Goal: Task Accomplishment & Management: Manage account settings

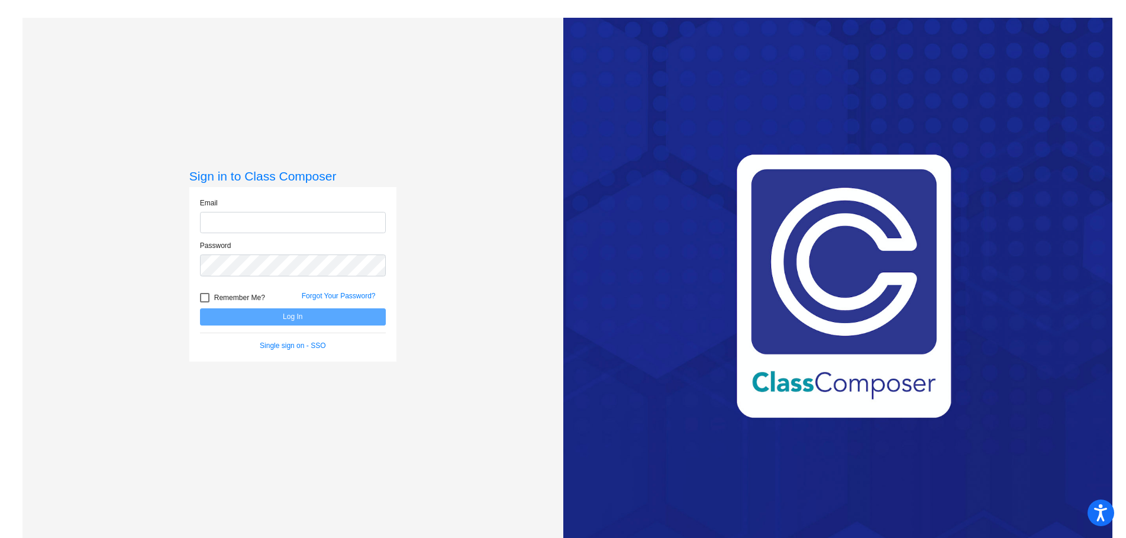
type input "[EMAIL_ADDRESS][PERSON_NAME][DOMAIN_NAME]"
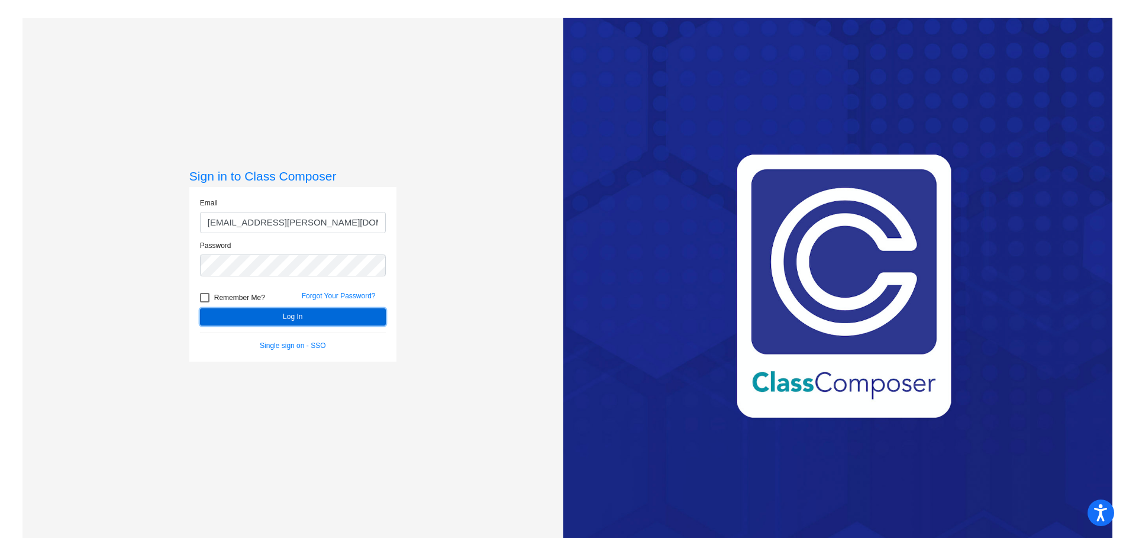
click at [288, 314] on button "Log In" at bounding box center [293, 316] width 186 height 17
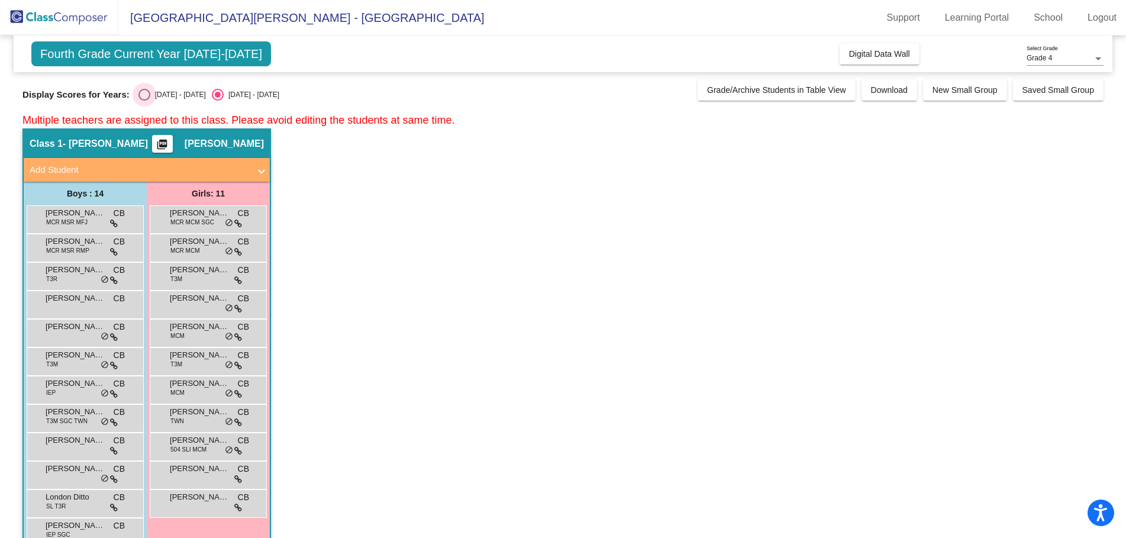
click at [142, 93] on div "Select an option" at bounding box center [145, 95] width 12 height 12
click at [144, 101] on input "[DATE] - [DATE]" at bounding box center [144, 101] width 1 height 1
radio input "true"
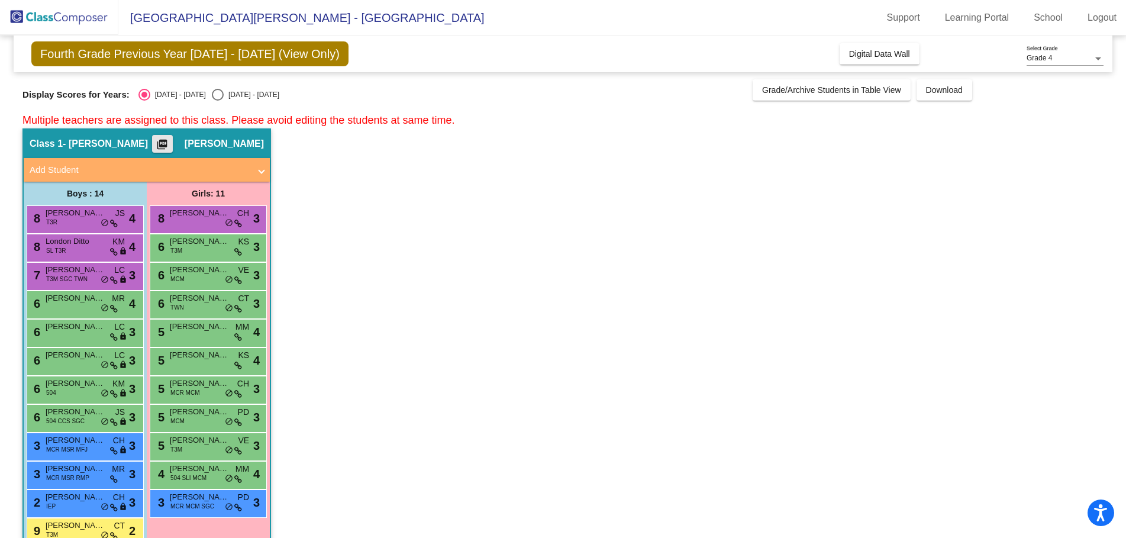
click at [173, 137] on button "picture_as_pdf" at bounding box center [162, 144] width 21 height 18
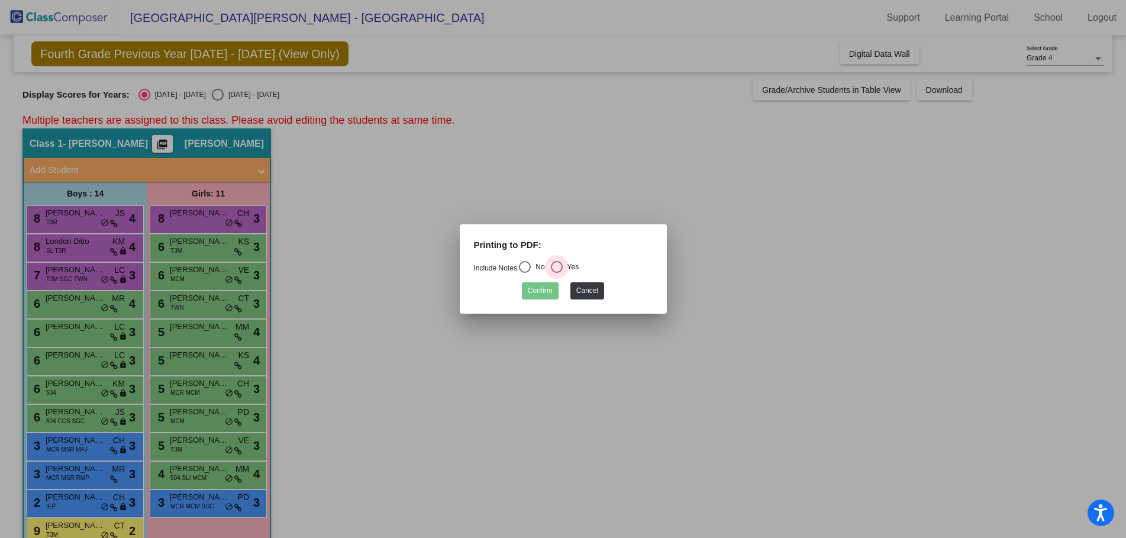
click at [561, 265] on div "Select an option" at bounding box center [557, 267] width 12 height 12
click at [557, 273] on input "Yes" at bounding box center [556, 273] width 1 height 1
radio input "true"
click at [536, 294] on button "Confirm" at bounding box center [540, 290] width 37 height 17
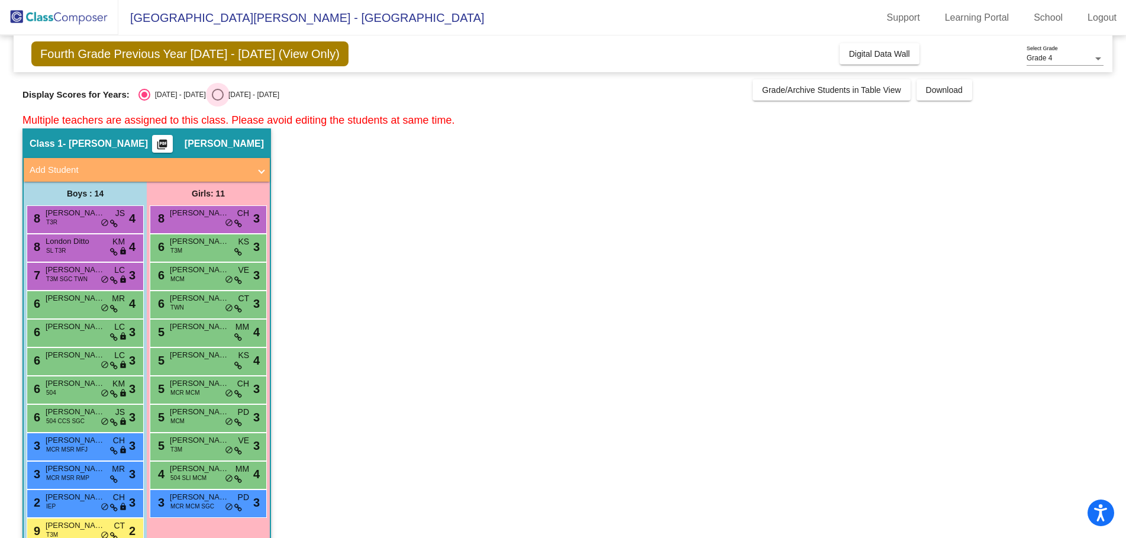
click at [212, 97] on div "Select an option" at bounding box center [218, 95] width 12 height 12
click at [217, 101] on input "[DATE] - [DATE]" at bounding box center [217, 101] width 1 height 1
radio input "true"
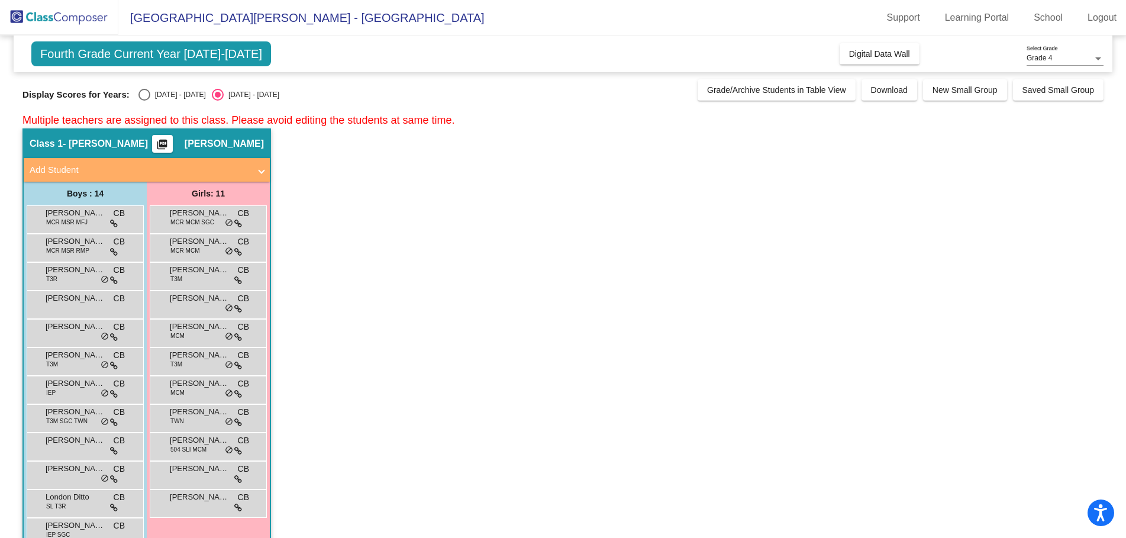
click at [166, 149] on mat-icon "picture_as_pdf" at bounding box center [162, 147] width 14 height 17
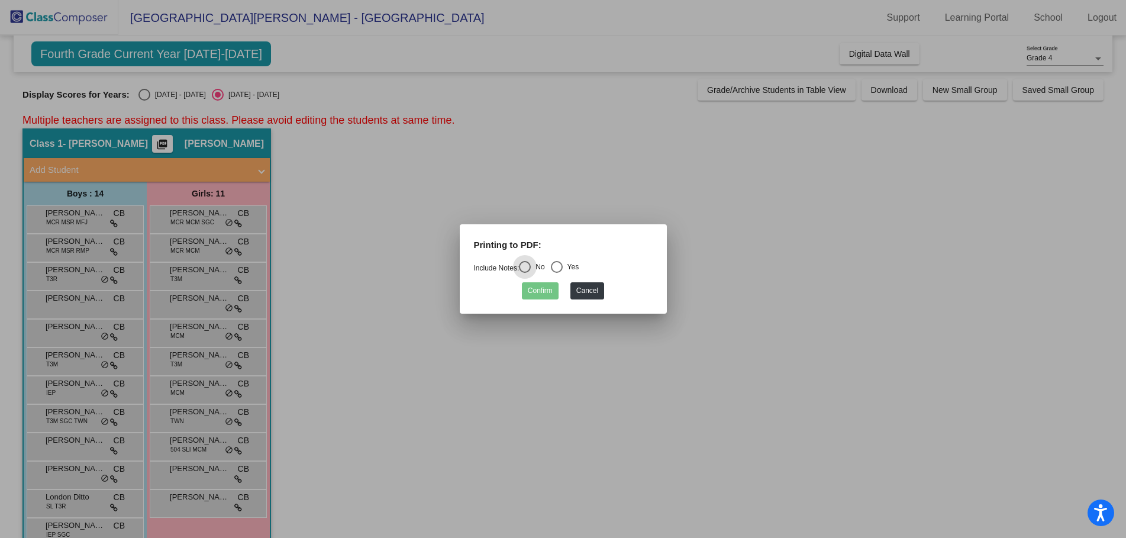
click at [556, 266] on div "Select an option" at bounding box center [557, 267] width 12 height 12
click at [556, 273] on input "Yes" at bounding box center [556, 273] width 1 height 1
radio input "true"
click at [538, 288] on button "Confirm" at bounding box center [540, 290] width 37 height 17
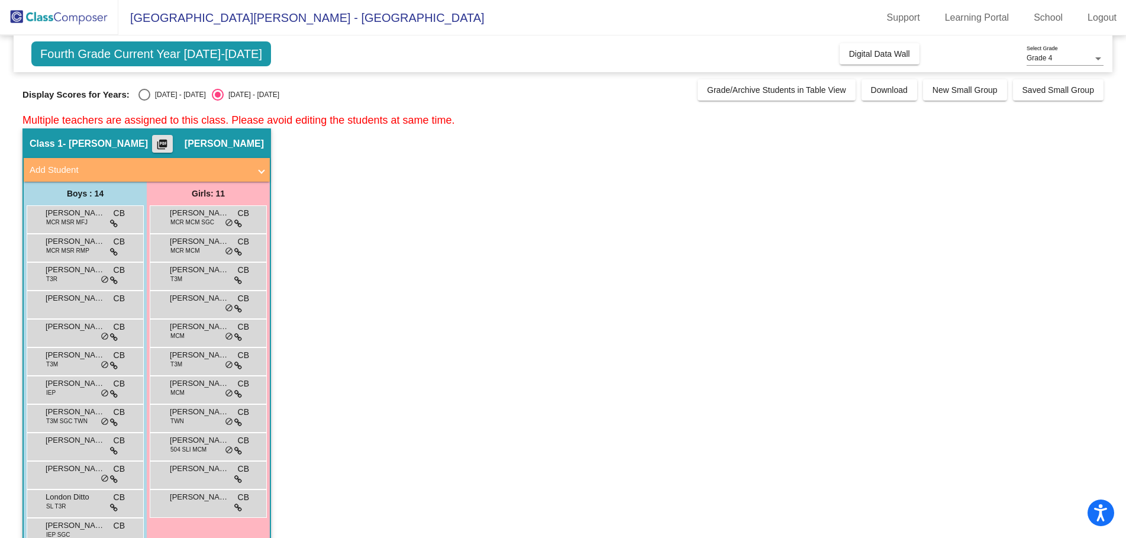
click at [146, 95] on div "Select an option" at bounding box center [145, 95] width 12 height 12
click at [144, 101] on input "[DATE] - [DATE]" at bounding box center [144, 101] width 1 height 1
radio input "true"
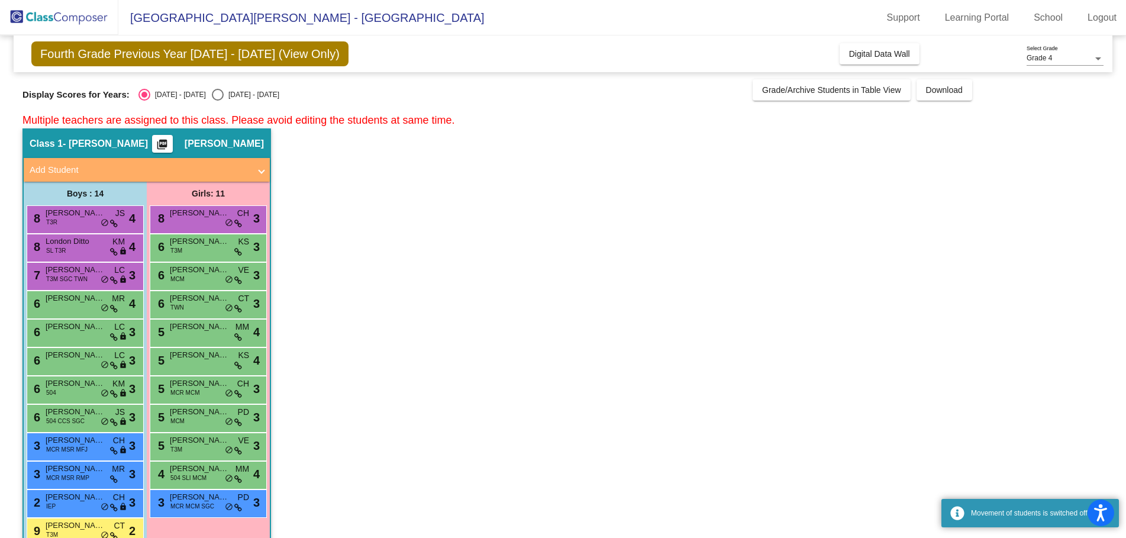
click at [165, 137] on button "picture_as_pdf" at bounding box center [162, 144] width 21 height 18
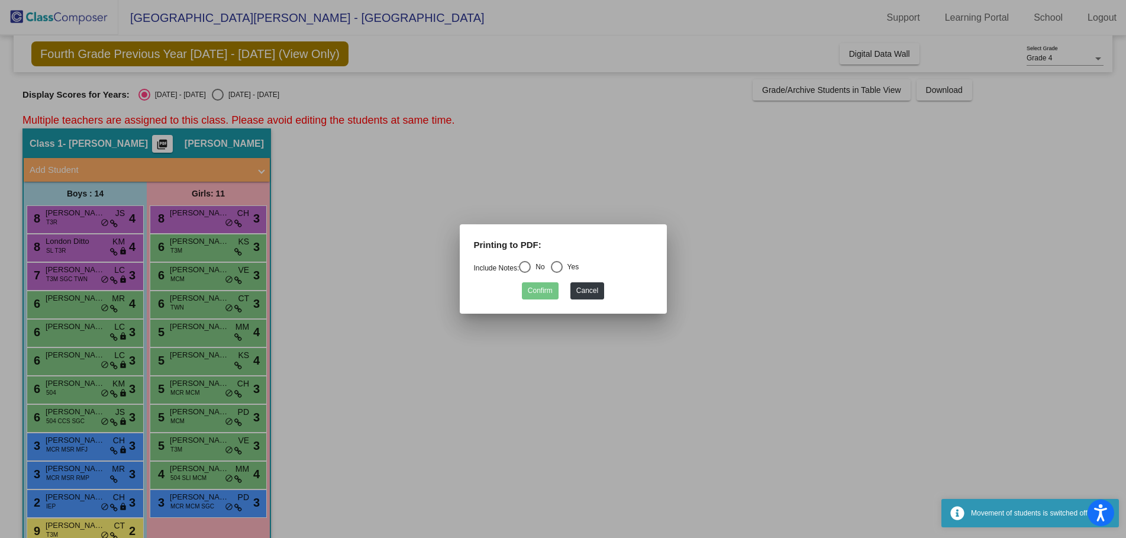
click at [529, 264] on div "Select an option" at bounding box center [525, 267] width 12 height 12
click at [525, 273] on input "No" at bounding box center [524, 273] width 1 height 1
radio input "true"
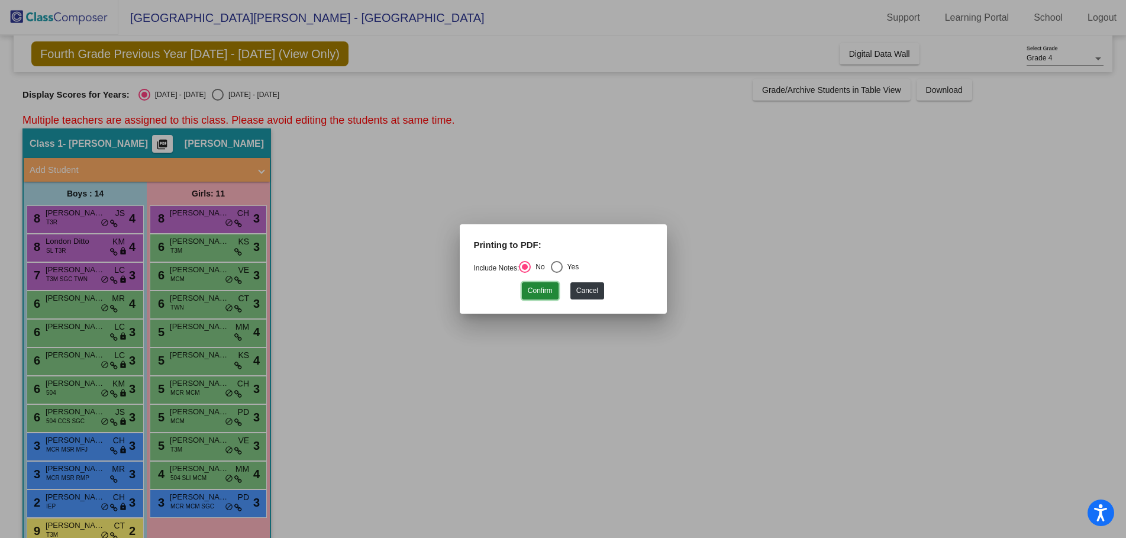
click at [533, 292] on button "Confirm" at bounding box center [540, 290] width 37 height 17
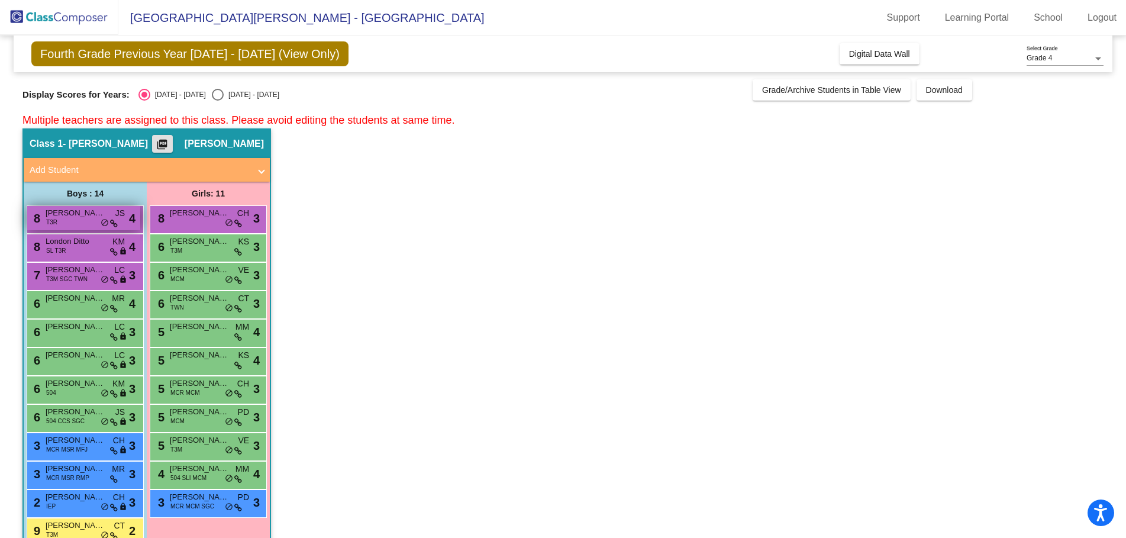
click at [88, 217] on span "[PERSON_NAME]" at bounding box center [75, 213] width 59 height 12
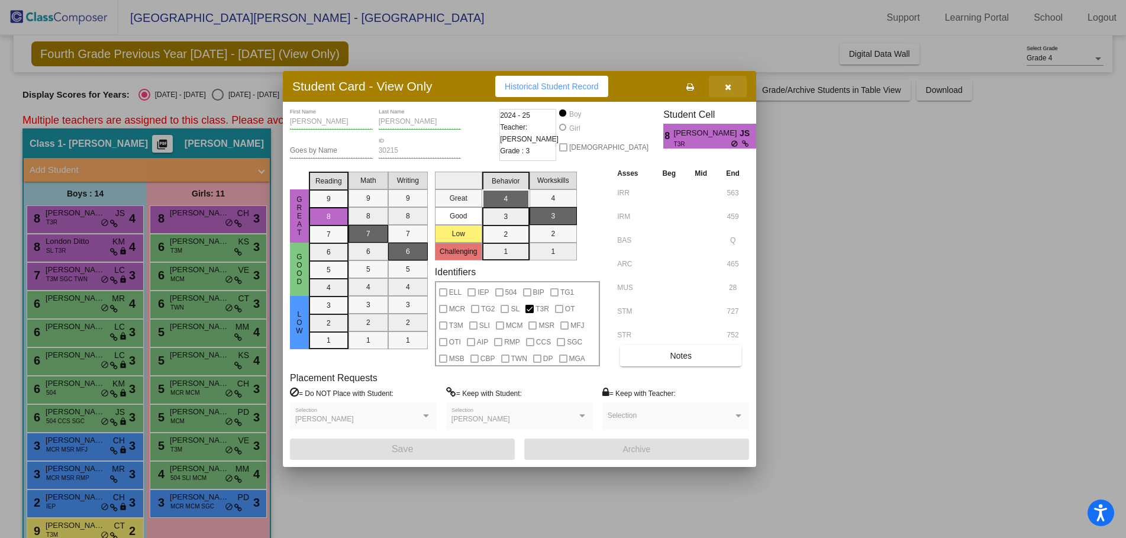
click at [725, 86] on icon "button" at bounding box center [728, 87] width 7 height 8
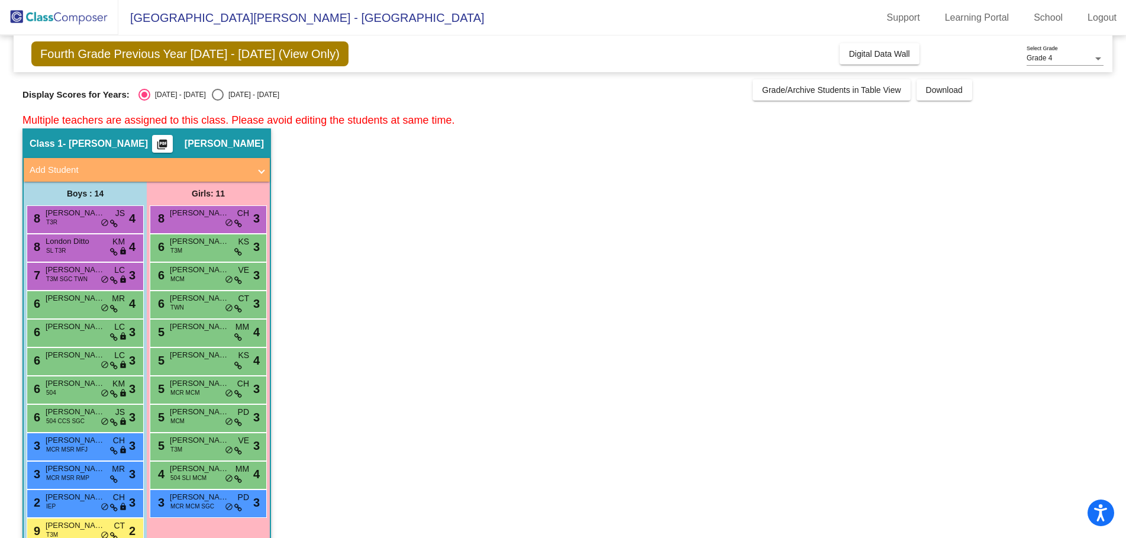
click at [108, 57] on span "Fourth Grade Previous Year [DATE] - [DATE] (View Only)" at bounding box center [189, 53] width 317 height 25
click at [212, 96] on div "Select an option" at bounding box center [218, 95] width 12 height 12
click at [217, 101] on input "[DATE] - [DATE]" at bounding box center [217, 101] width 1 height 1
radio input "true"
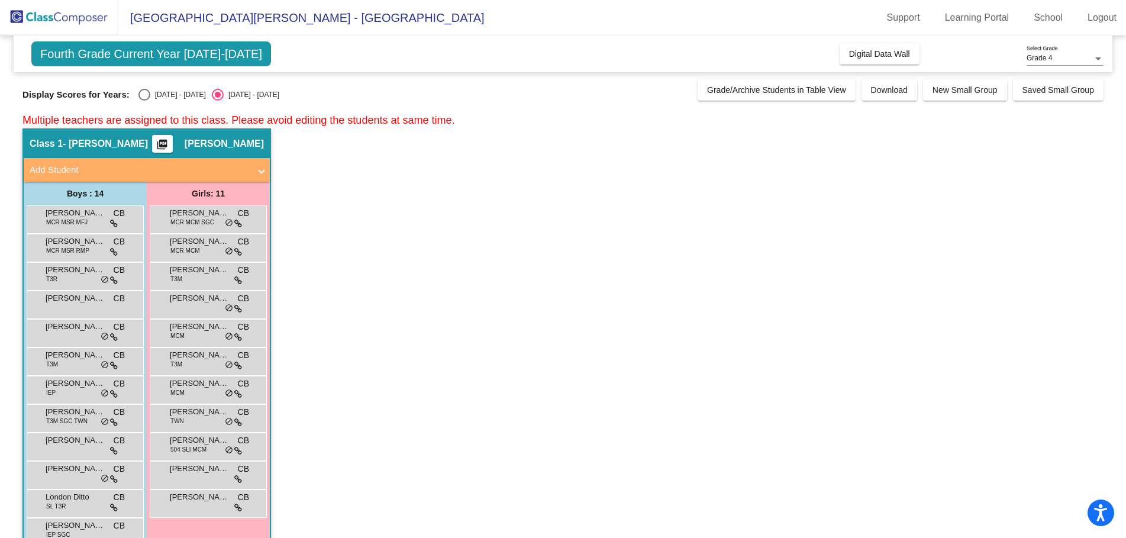
click at [298, 18] on span "[GEOGRAPHIC_DATA][PERSON_NAME] - [GEOGRAPHIC_DATA]" at bounding box center [301, 17] width 366 height 19
click at [262, 17] on span "[GEOGRAPHIC_DATA][PERSON_NAME] - [GEOGRAPHIC_DATA]" at bounding box center [301, 17] width 366 height 19
click at [164, 53] on span "Fourth Grade Current Year [DATE]-[DATE]" at bounding box center [151, 53] width 240 height 25
click at [1046, 53] on div "Grade 4 Select Grade" at bounding box center [1065, 56] width 77 height 20
click at [1007, 242] on div at bounding box center [563, 269] width 1126 height 538
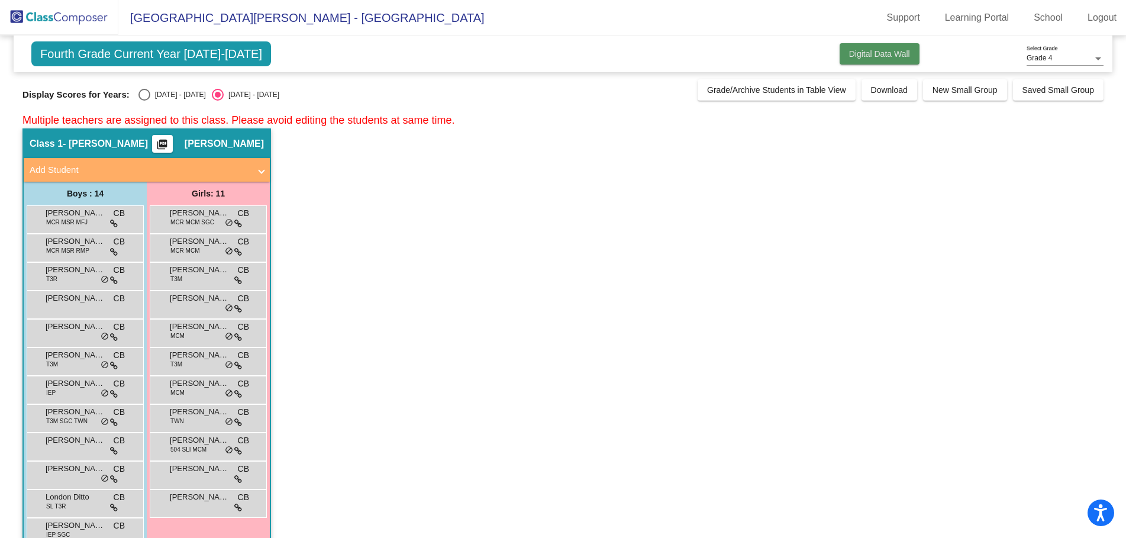
click at [870, 54] on span "Digital Data Wall" at bounding box center [879, 53] width 61 height 9
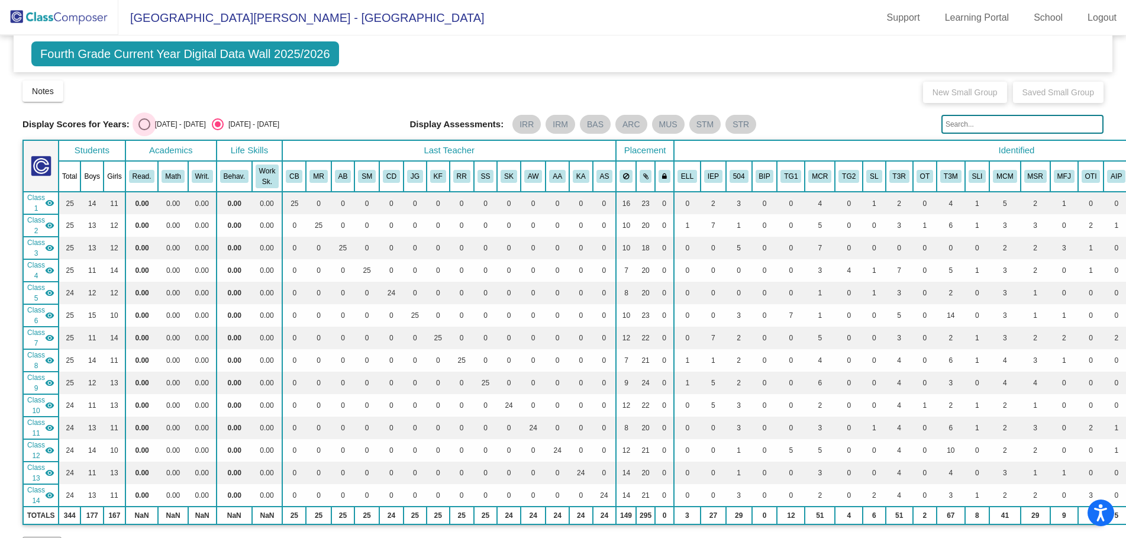
click at [144, 125] on div "Select an option" at bounding box center [145, 124] width 12 height 12
click at [144, 130] on input "[DATE] - [DATE]" at bounding box center [144, 130] width 1 height 1
radio input "true"
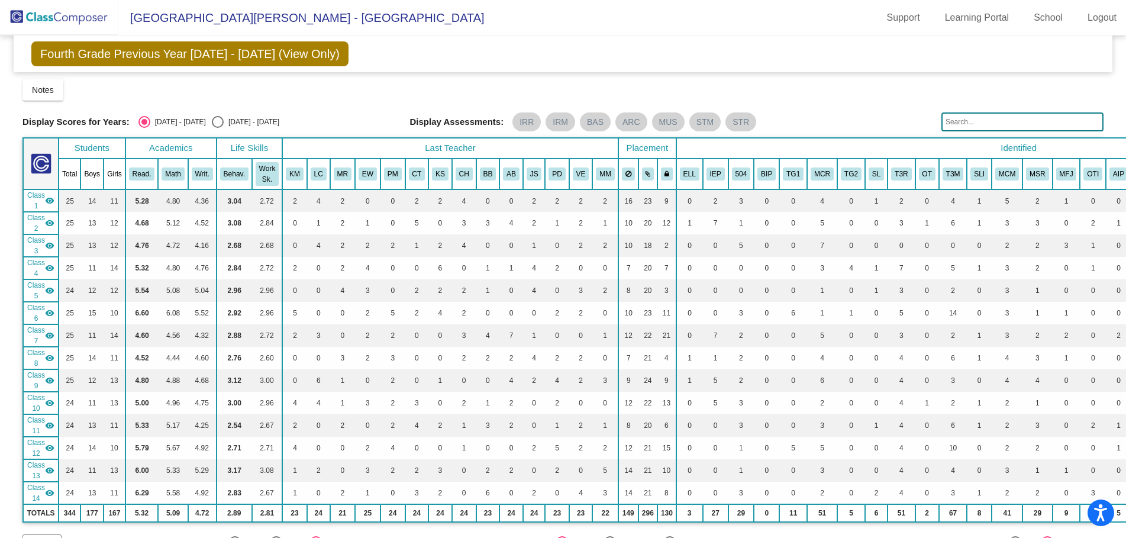
drag, startPoint x: 159, startPoint y: 128, endPoint x: 172, endPoint y: 133, distance: 13.7
click at [165, 131] on div "Display Scores for Years: [DATE] - [DATE] [DATE] - [DATE] Display Assessments: …" at bounding box center [562, 121] width 1081 height 19
click at [139, 57] on span "Fourth Grade Previous Year [DATE] - [DATE] (View Only)" at bounding box center [189, 53] width 317 height 25
click at [38, 89] on span "Notes" at bounding box center [43, 89] width 22 height 9
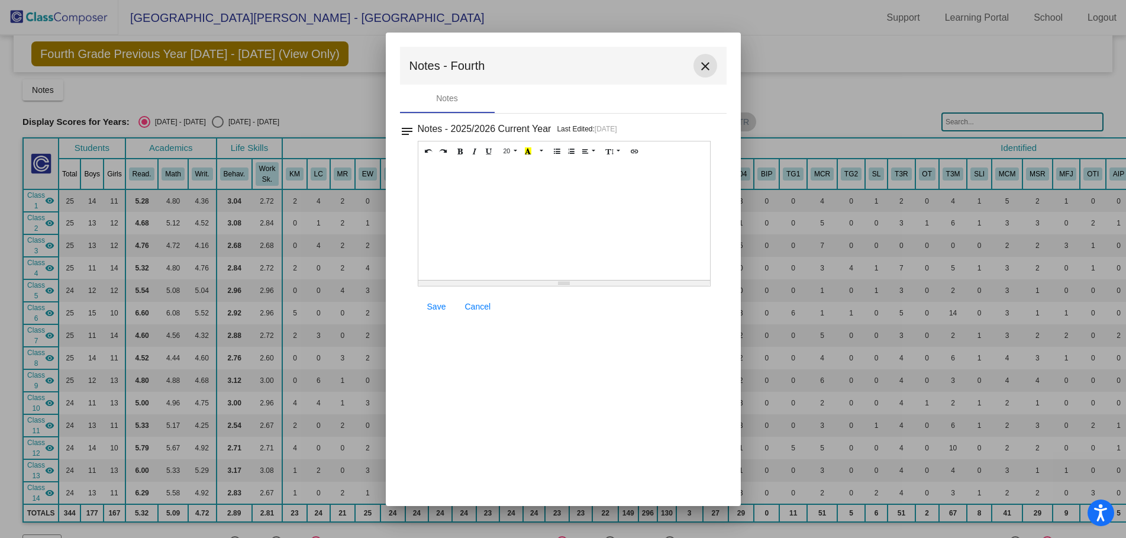
click at [703, 61] on mat-icon "close" at bounding box center [705, 66] width 14 height 14
